Goal: Task Accomplishment & Management: Complete application form

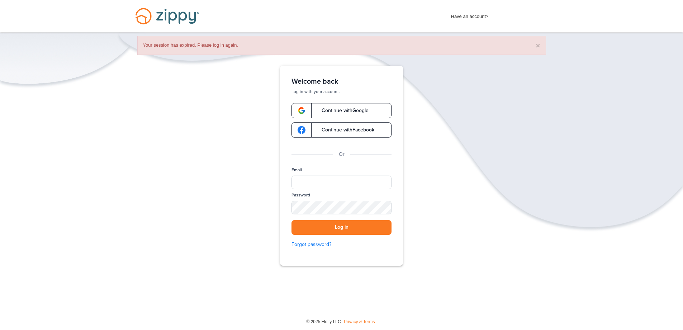
click at [340, 113] on span "Continue with Google" at bounding box center [342, 110] width 54 height 5
